Goal: Information Seeking & Learning: Learn about a topic

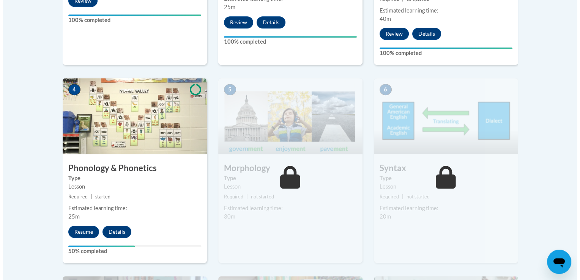
scroll to position [404, 0]
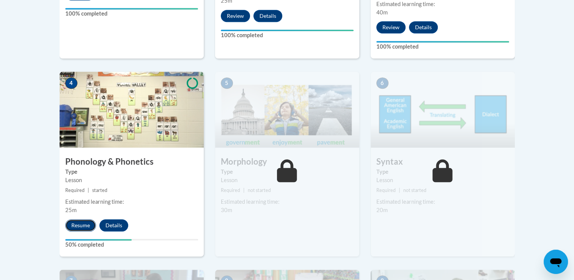
click at [80, 221] on button "Resume" at bounding box center [80, 225] width 31 height 12
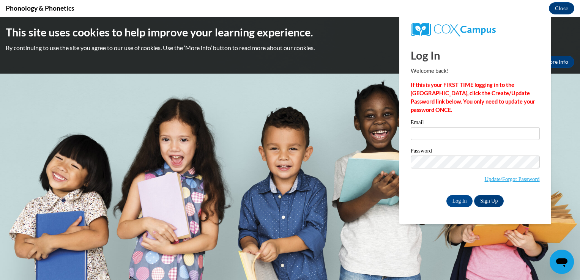
scroll to position [0, 0]
type input "[EMAIL_ADDRESS][DOMAIN_NAME]"
click at [460, 202] on input "Log In" at bounding box center [459, 201] width 27 height 12
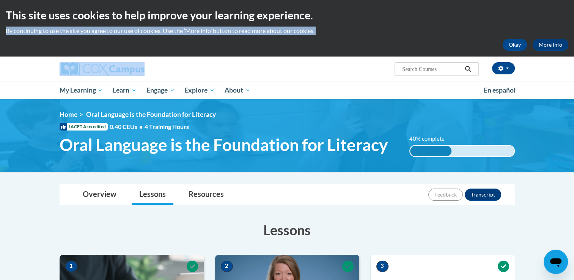
drag, startPoint x: 574, startPoint y: 20, endPoint x: 573, endPoint y: 49, distance: 29.3
click at [573, 49] on div "This site uses cookies to help improve your learning experience. By continuing …" at bounding box center [287, 28] width 574 height 57
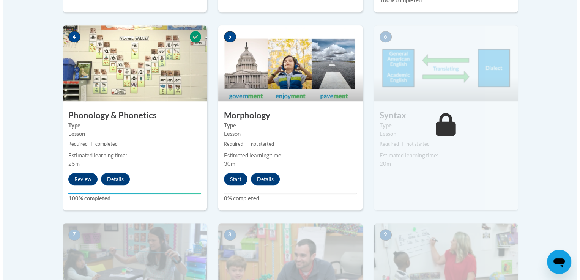
scroll to position [452, 0]
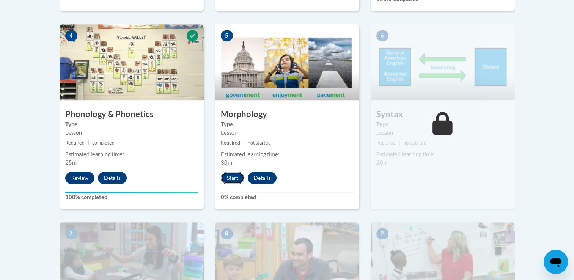
click at [235, 178] on button "Start" at bounding box center [233, 178] width 24 height 12
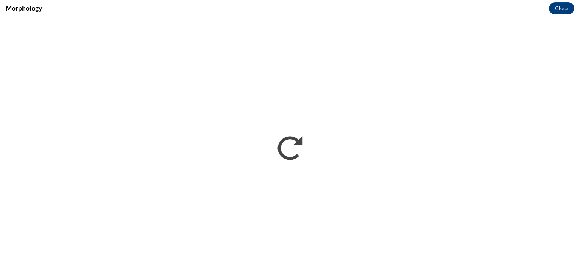
scroll to position [0, 0]
